Goal: Task Accomplishment & Management: Use online tool/utility

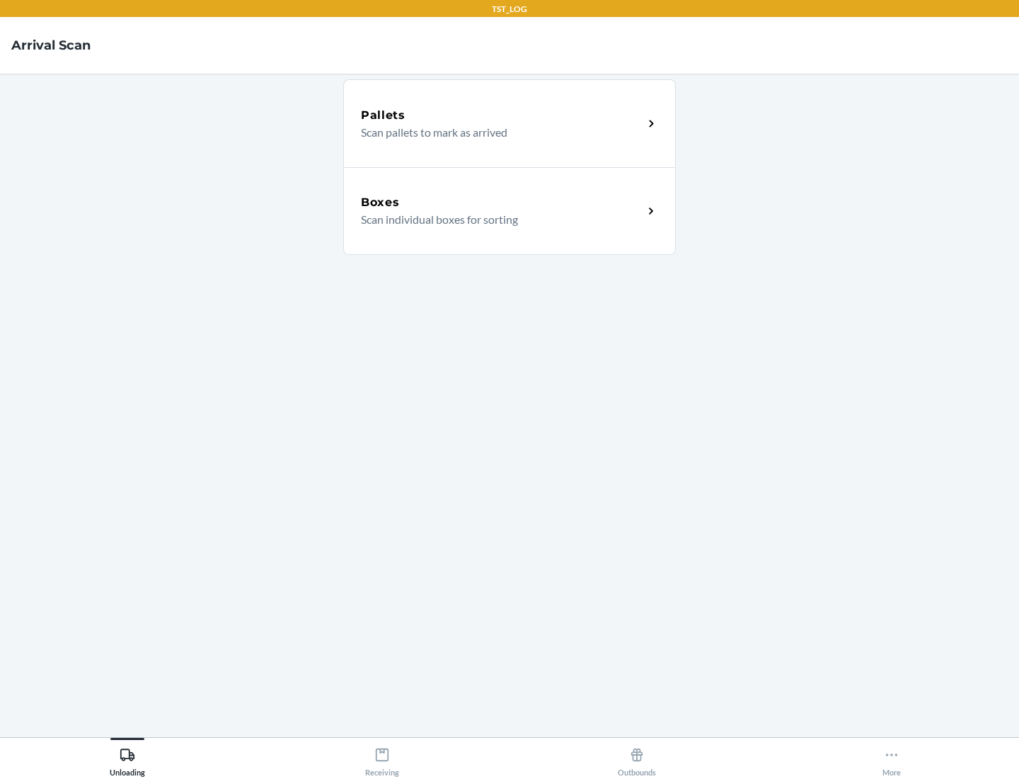
click at [502, 202] on div "Boxes" at bounding box center [502, 202] width 282 height 17
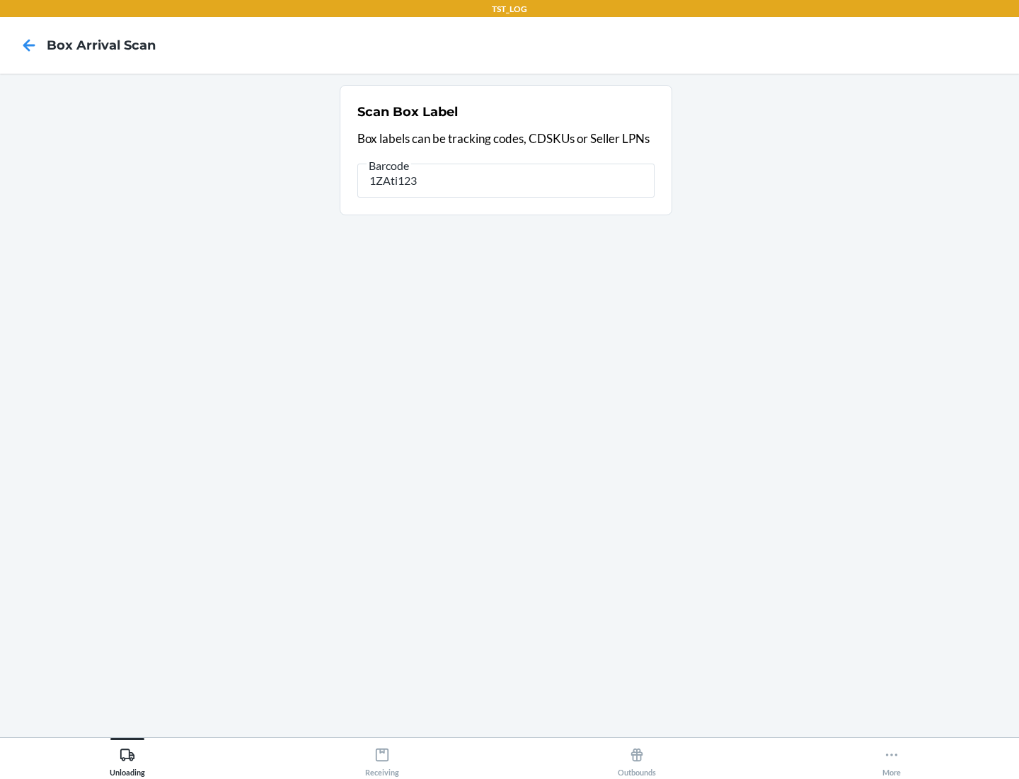
type input "1ZAti123"
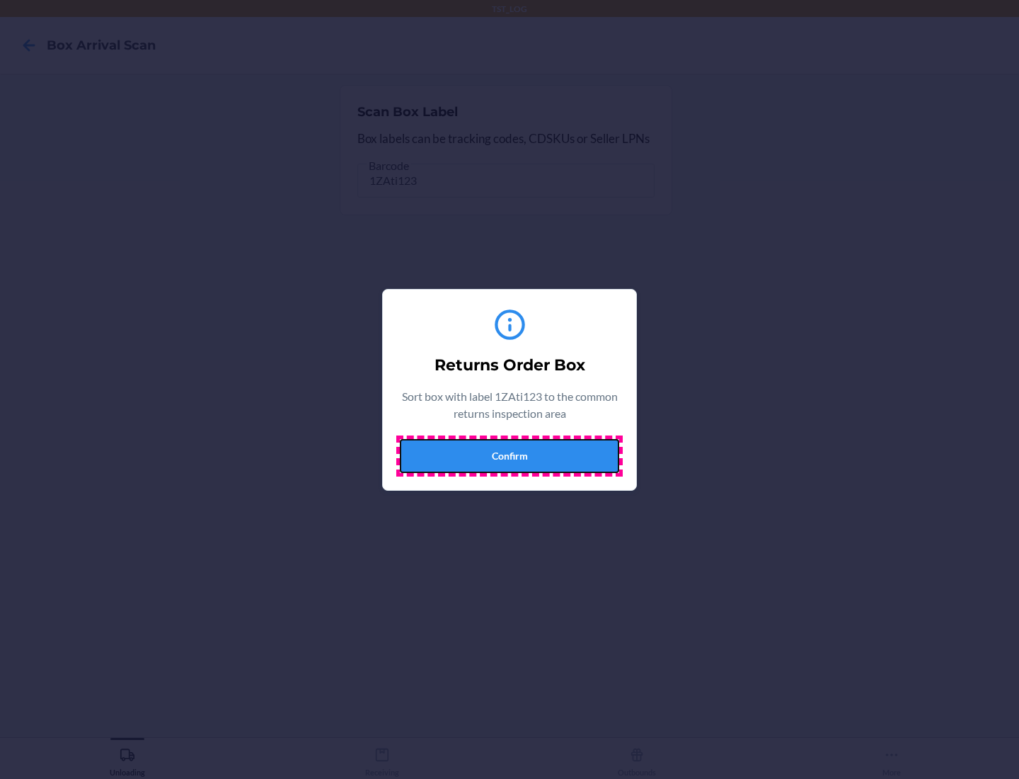
click at [510, 455] on button "Confirm" at bounding box center [509, 456] width 219 height 34
